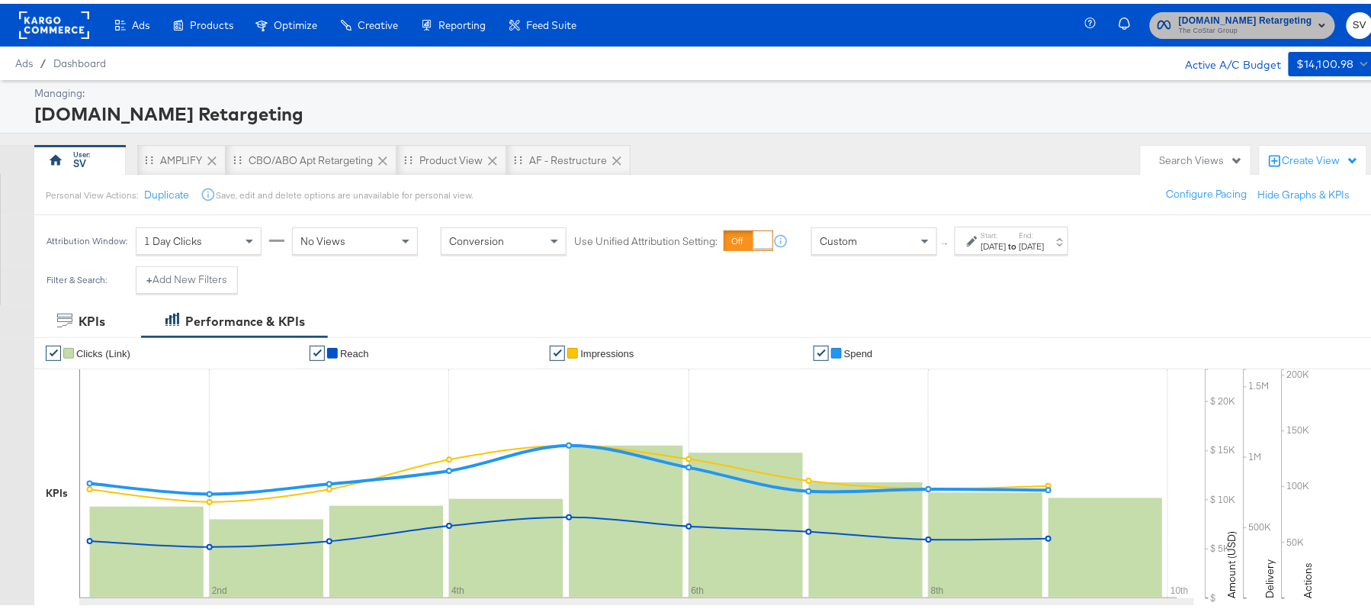
click at [1202, 13] on span "[DOMAIN_NAME] Retargeting" at bounding box center [1245, 17] width 133 height 16
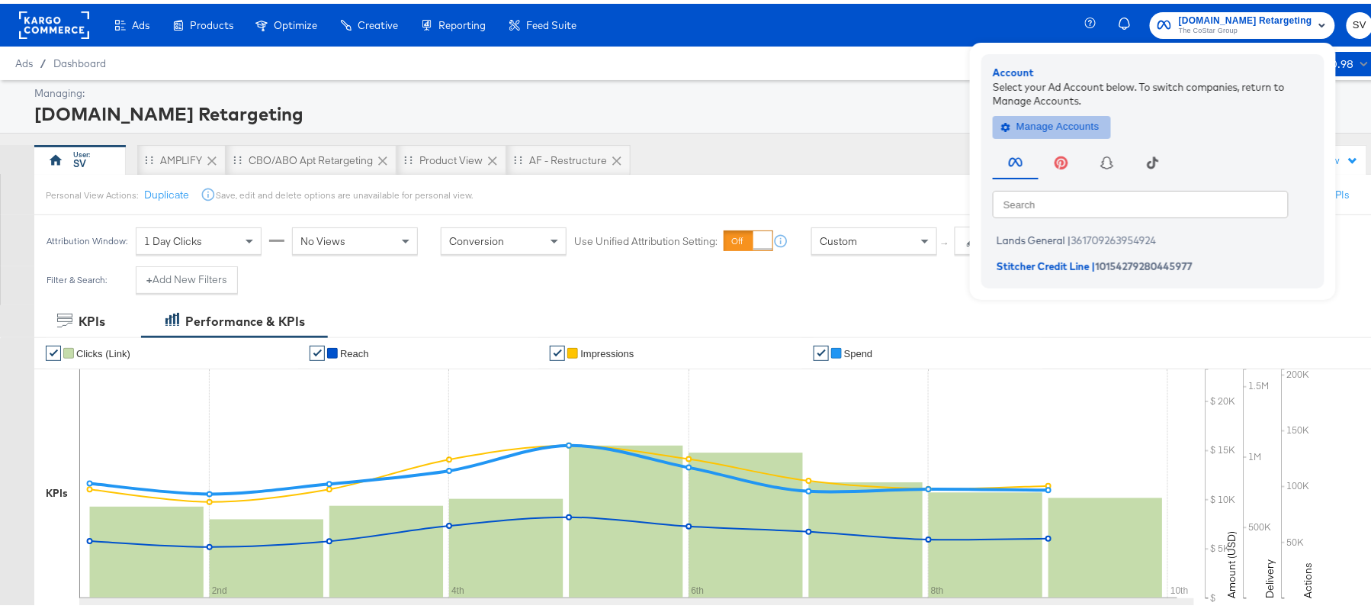
click at [1069, 120] on span "Manage Accounts" at bounding box center [1051, 123] width 95 height 18
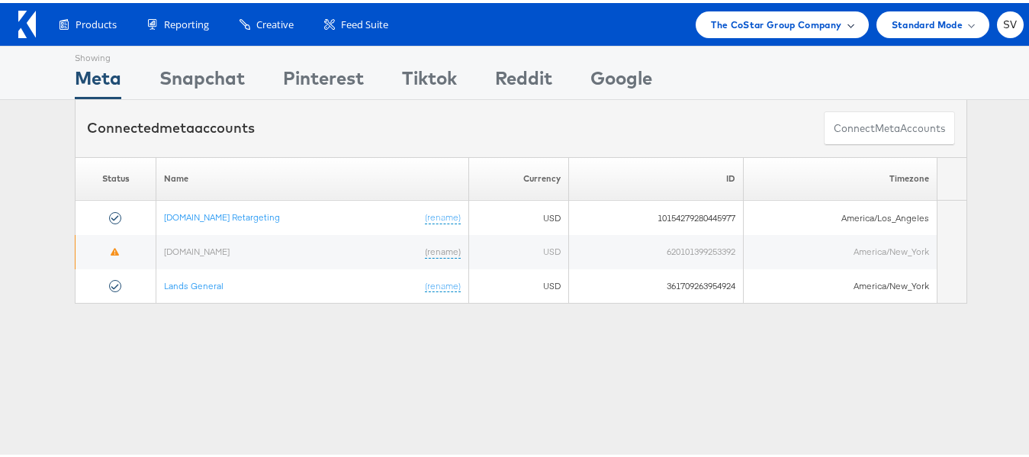
click at [789, 27] on span "The CoStar Group Company" at bounding box center [776, 22] width 130 height 16
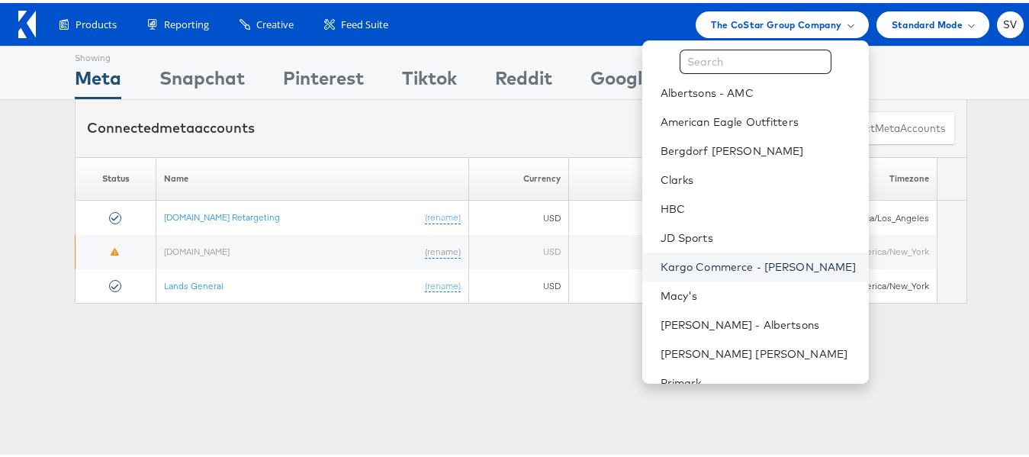
scroll to position [25, 0]
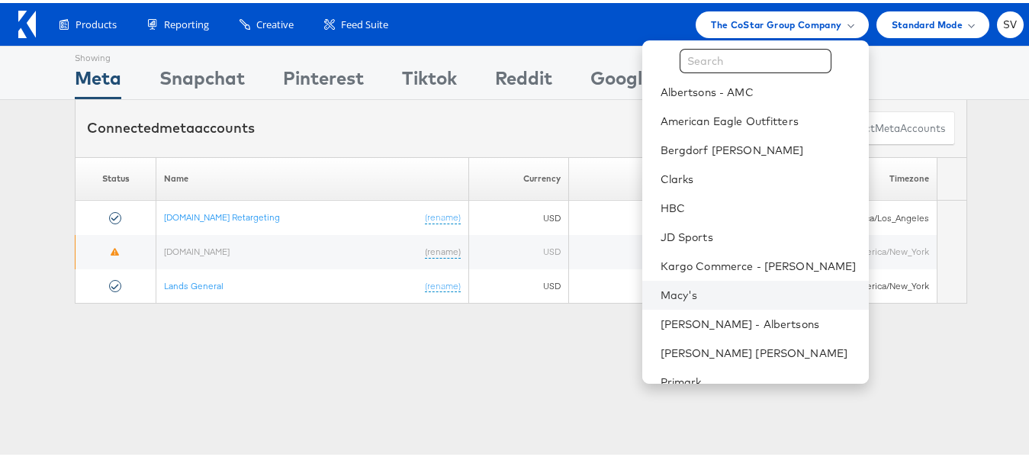
click at [675, 283] on li "Macy's" at bounding box center [755, 292] width 226 height 29
click at [704, 296] on link "Macy's" at bounding box center [758, 291] width 196 height 15
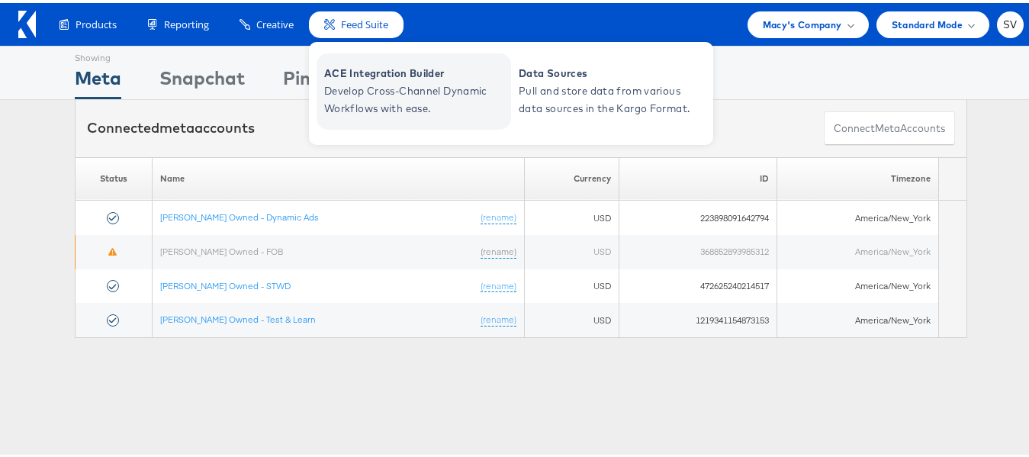
click at [382, 68] on span "ACE Integration Builder" at bounding box center [415, 71] width 183 height 18
